Goal: Information Seeking & Learning: Learn about a topic

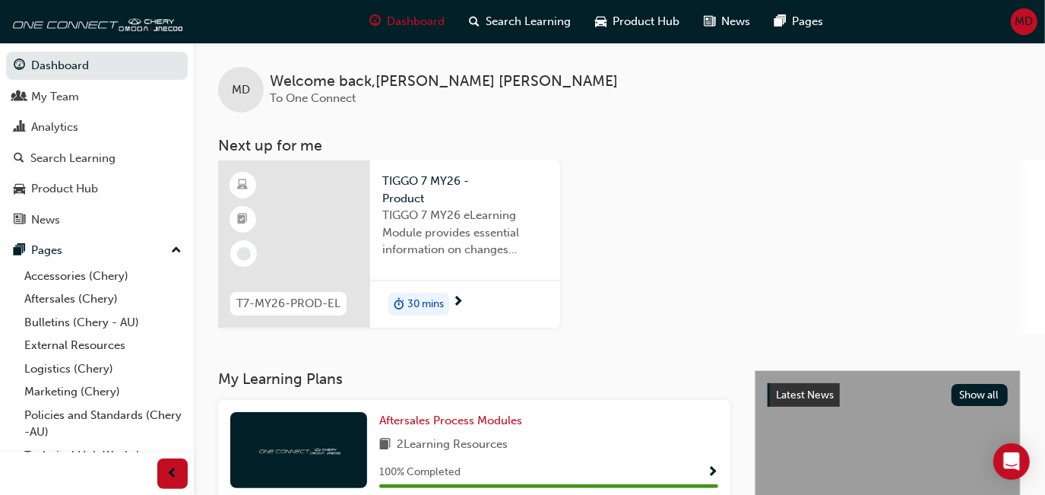
click at [406, 298] on div "30 mins" at bounding box center [418, 304] width 61 height 23
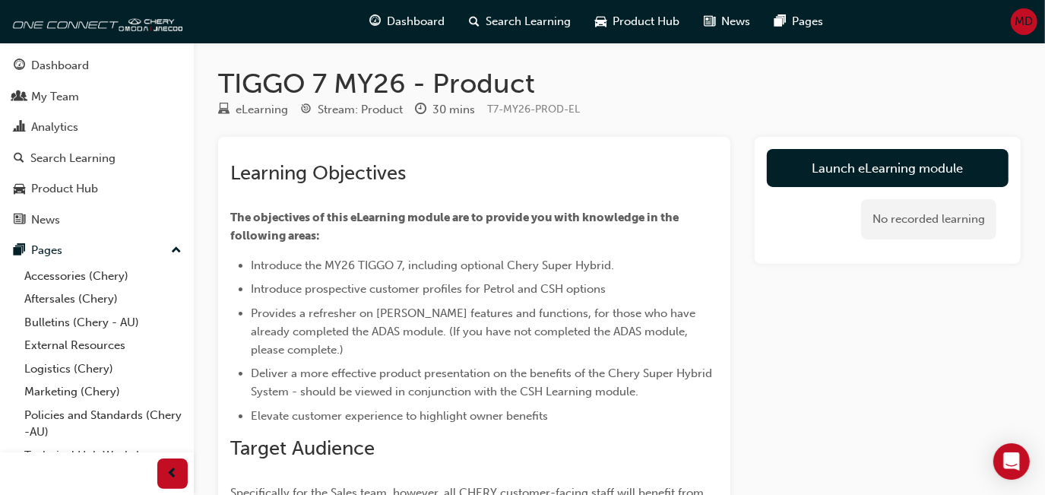
click at [924, 147] on div "Launch eLearning module No recorded learning" at bounding box center [888, 200] width 266 height 127
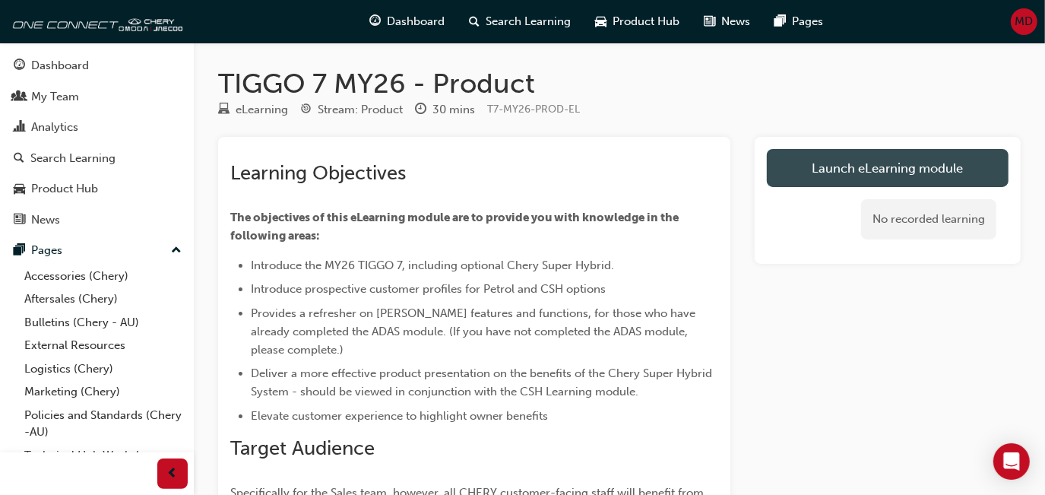
click at [922, 153] on link "Launch eLearning module" at bounding box center [888, 168] width 242 height 38
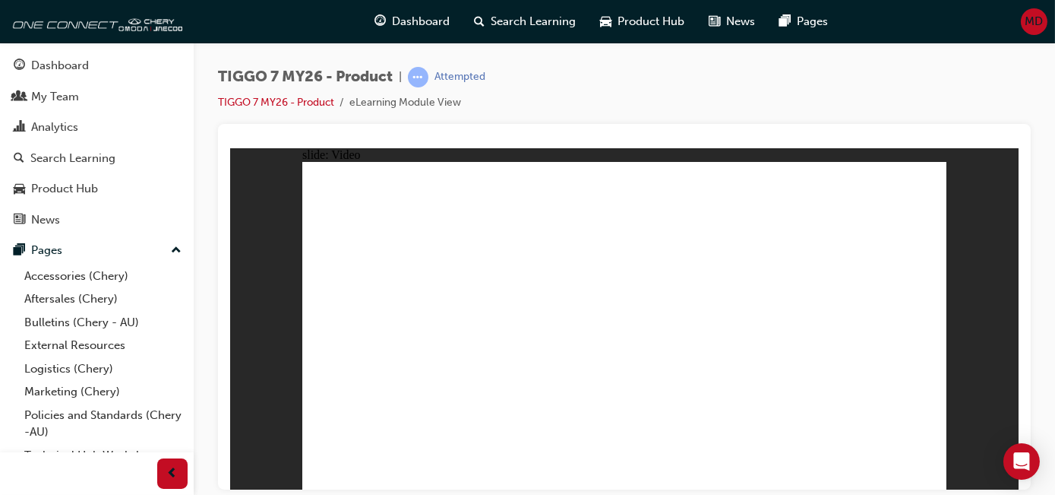
drag, startPoint x: 933, startPoint y: 471, endPoint x: 925, endPoint y: 473, distance: 7.9
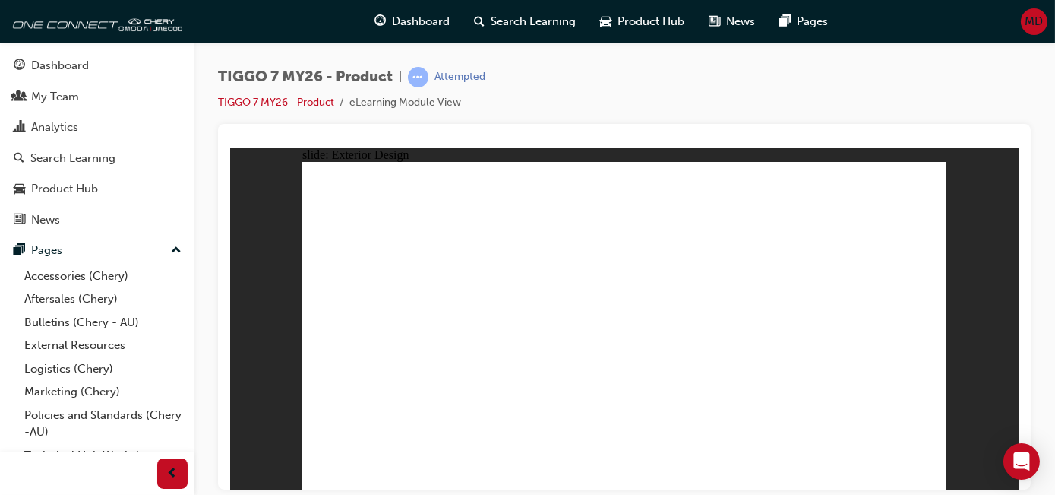
drag, startPoint x: 516, startPoint y: 309, endPoint x: 408, endPoint y: 363, distance: 120.6
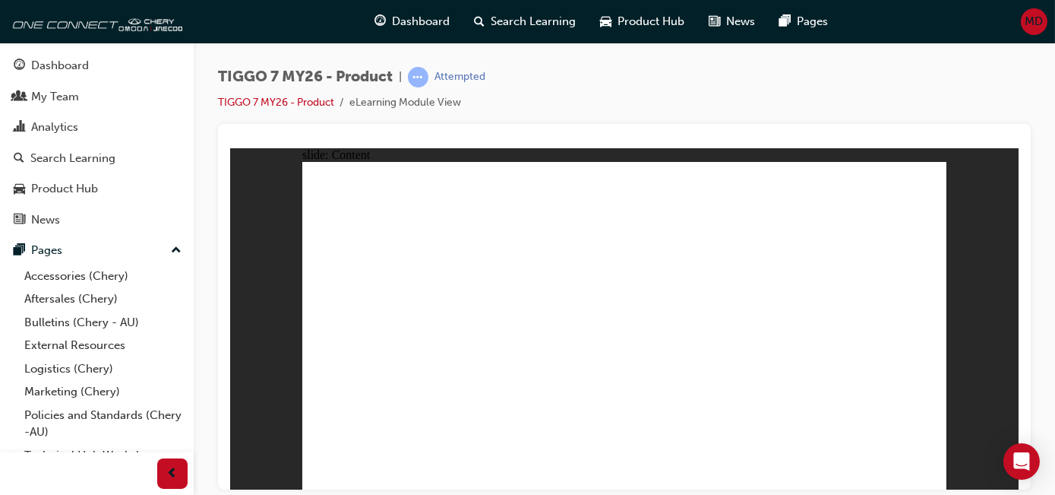
drag, startPoint x: 688, startPoint y: 358, endPoint x: 784, endPoint y: 411, distance: 109.5
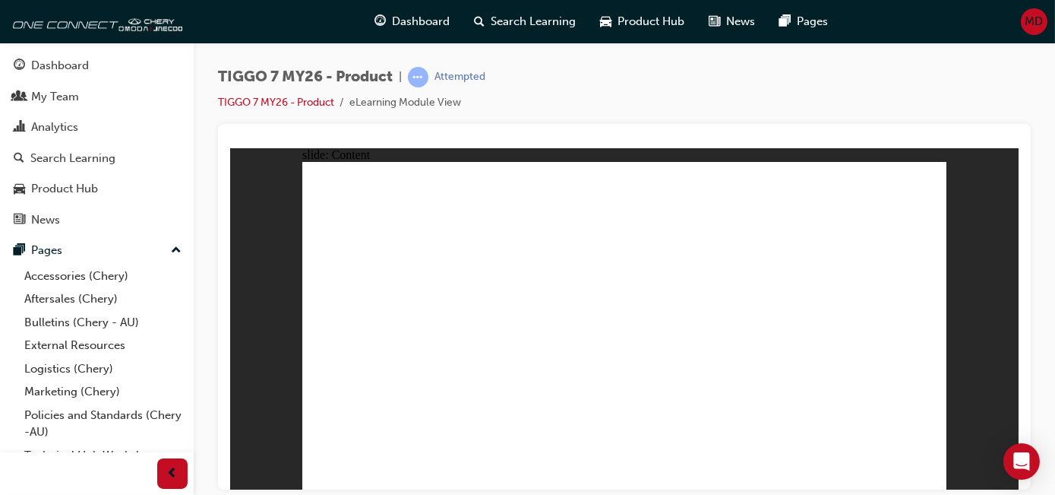
drag, startPoint x: 471, startPoint y: 234, endPoint x: 468, endPoint y: 258, distance: 24.5
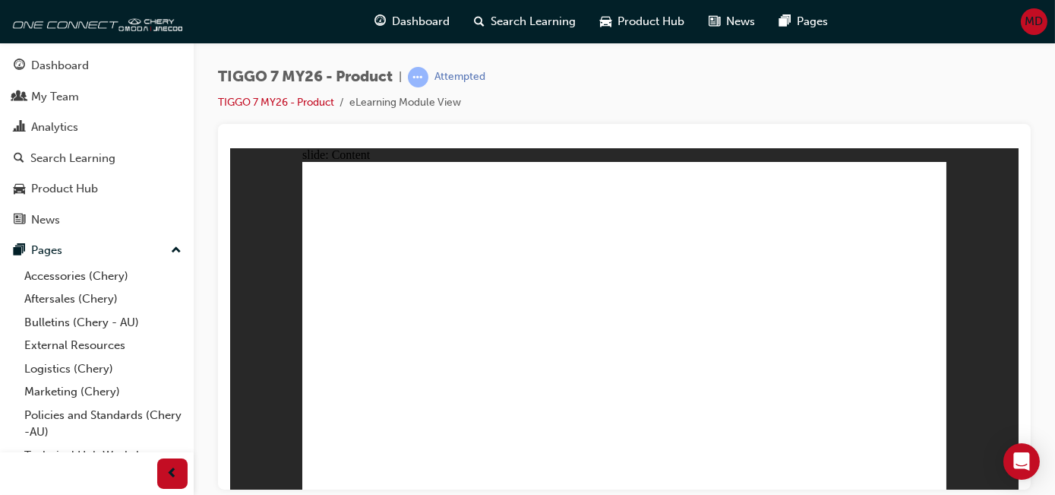
radio input "true"
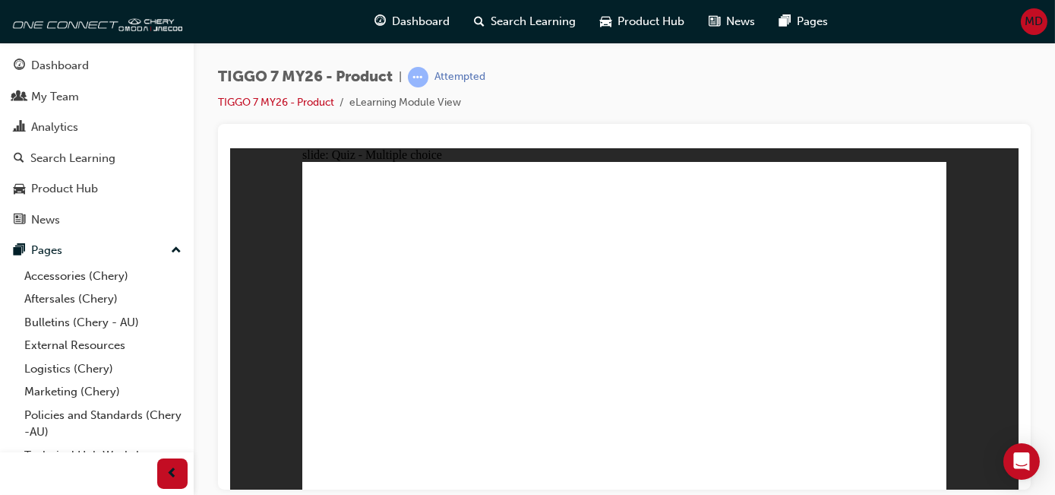
radio input "true"
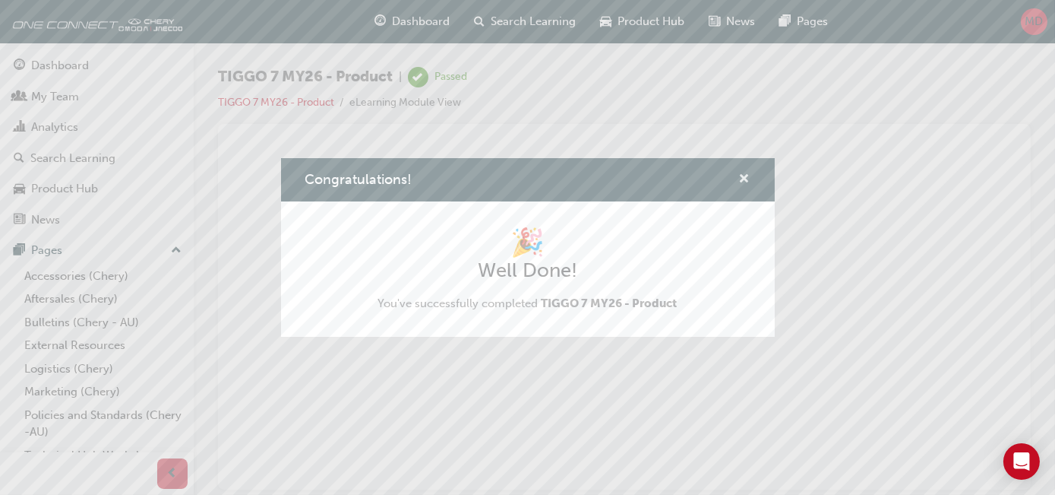
click at [743, 175] on span "cross-icon" at bounding box center [744, 180] width 11 height 14
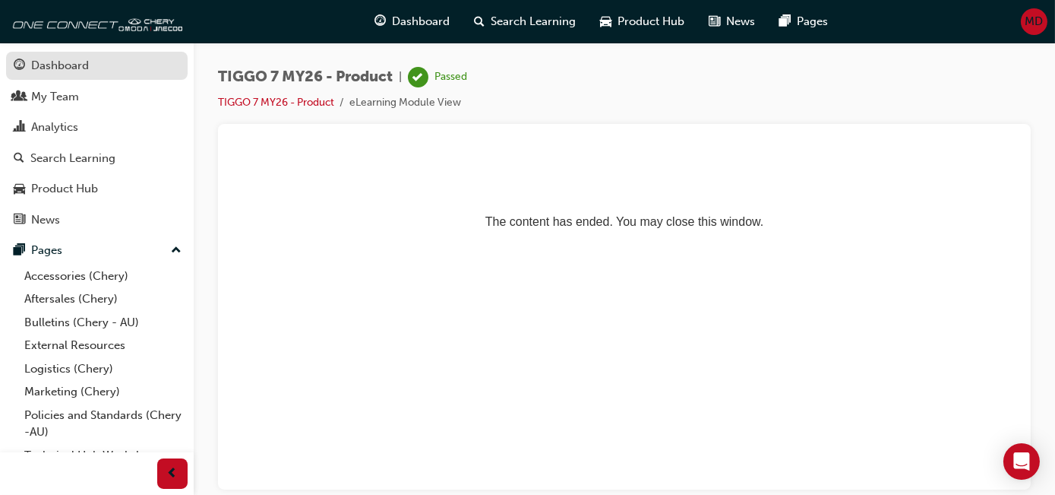
click at [97, 61] on div "Dashboard" at bounding box center [97, 65] width 166 height 19
